Goal: Information Seeking & Learning: Learn about a topic

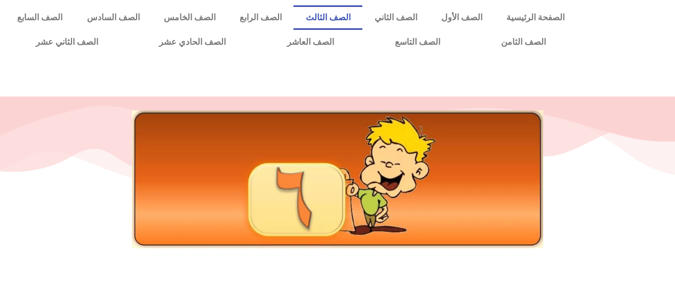
click at [361, 21] on link "الصف الثالث" at bounding box center [327, 17] width 69 height 25
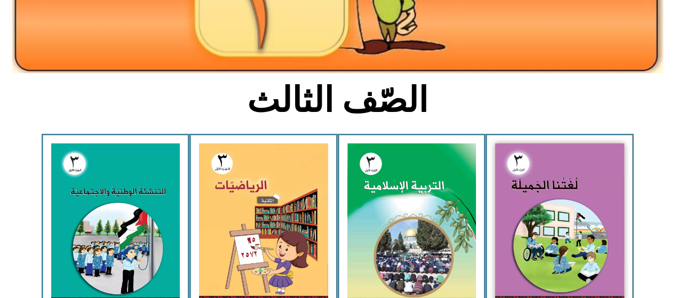
scroll to position [205, 0]
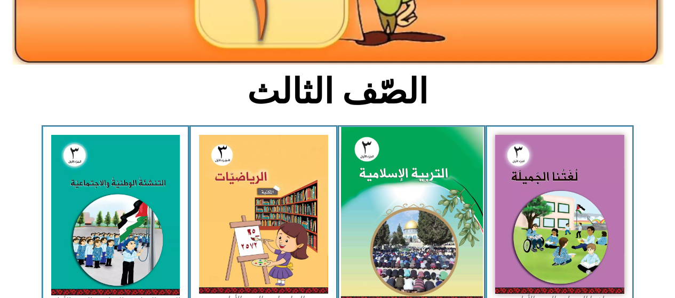
click at [409, 190] on img at bounding box center [411, 215] width 142 height 177
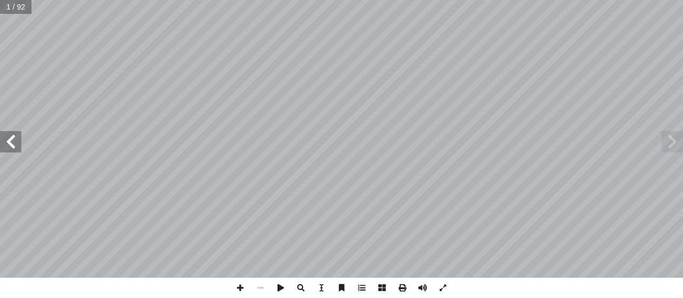
click at [16, 146] on span at bounding box center [10, 141] width 21 height 21
click at [14, 138] on span at bounding box center [10, 141] width 21 height 21
click at [15, 143] on span at bounding box center [10, 141] width 21 height 21
click at [13, 137] on span at bounding box center [10, 141] width 21 height 21
click at [17, 145] on span at bounding box center [10, 141] width 21 height 21
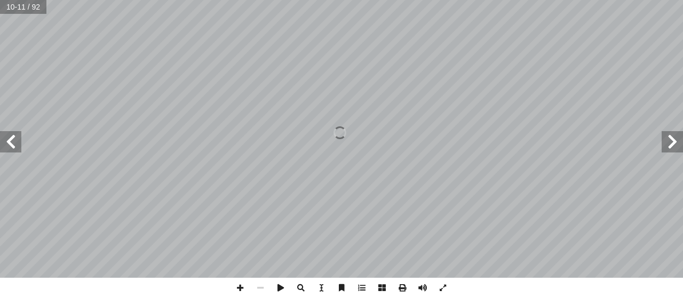
click at [13, 138] on span at bounding box center [10, 141] width 21 height 21
click at [11, 140] on span at bounding box center [10, 141] width 21 height 21
click at [16, 142] on span at bounding box center [10, 141] width 21 height 21
click at [668, 139] on span at bounding box center [671, 141] width 21 height 21
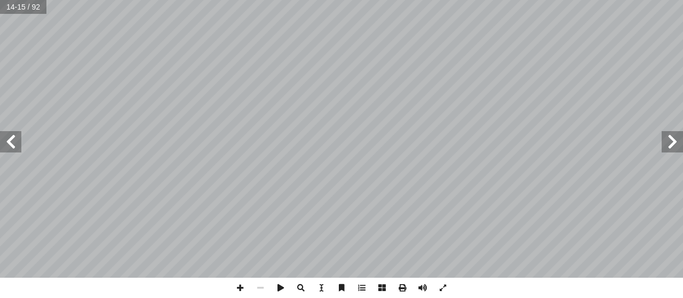
click at [668, 144] on span at bounding box center [671, 141] width 21 height 21
